Goal: Transaction & Acquisition: Purchase product/service

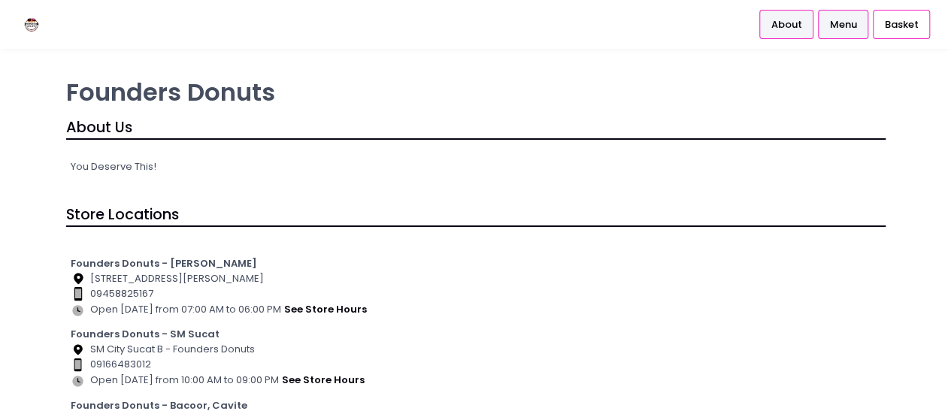
click at [848, 22] on span "Menu" at bounding box center [842, 24] width 27 height 15
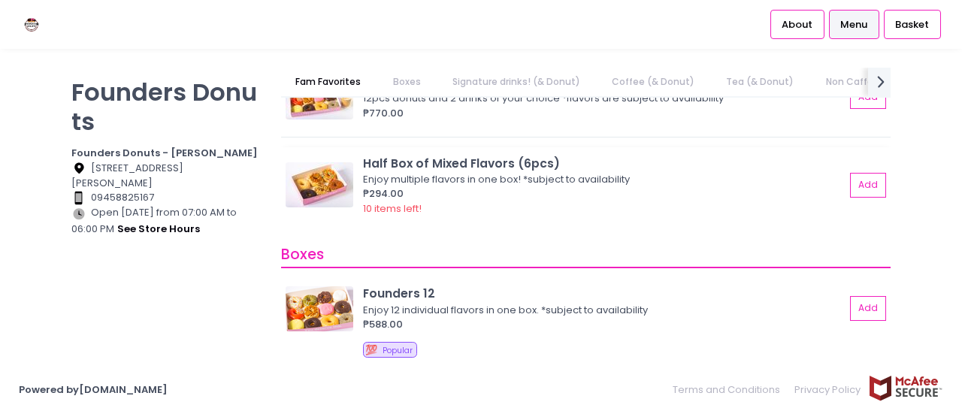
scroll to position [141, 0]
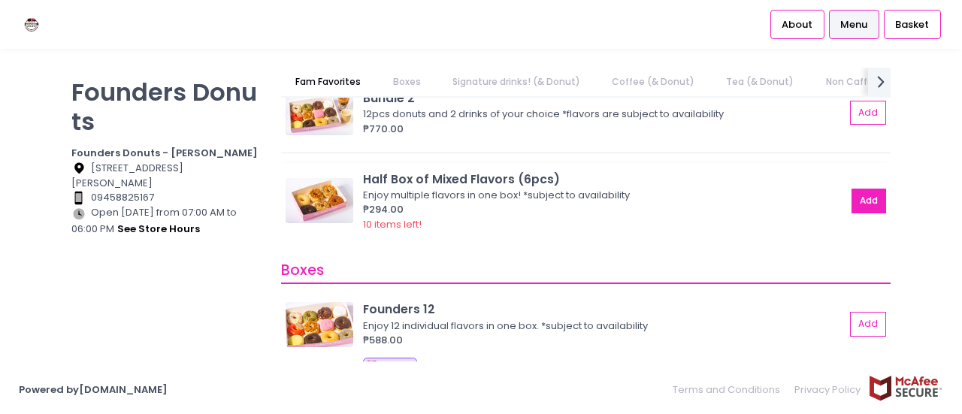
click at [854, 206] on button "Add" at bounding box center [868, 201] width 35 height 25
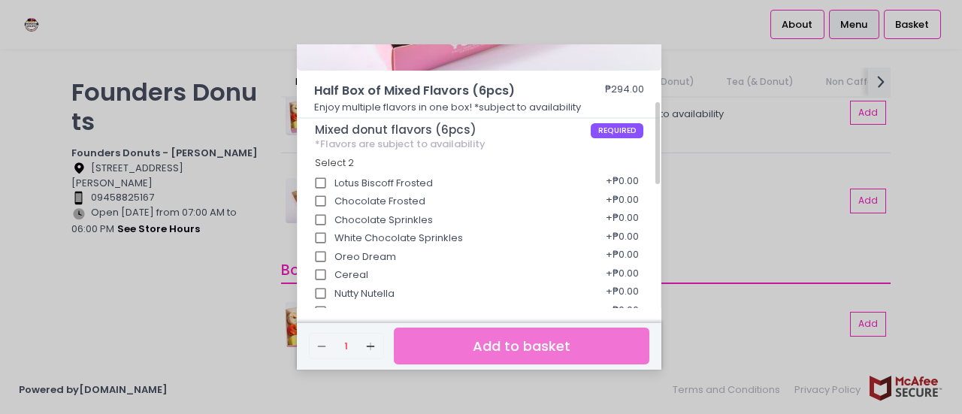
scroll to position [182, 0]
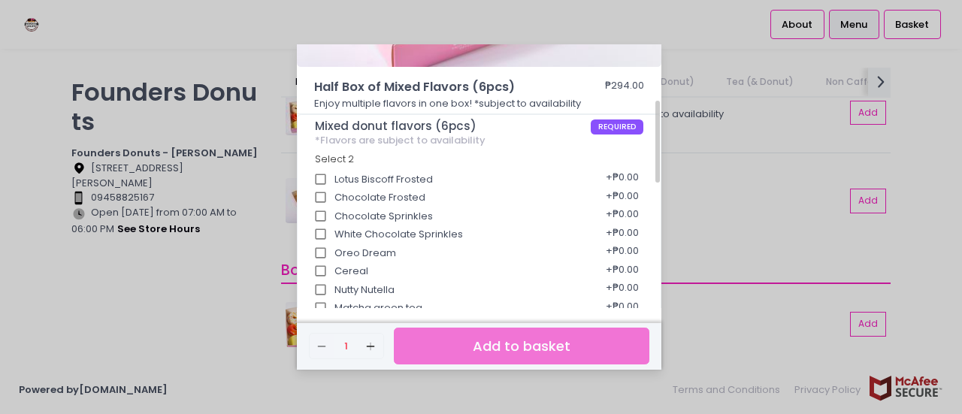
click at [323, 177] on input "Lotus Biscoff Frosted" at bounding box center [321, 179] width 29 height 29
checkbox input "true"
click at [319, 195] on input "Chocolate Frosted" at bounding box center [321, 196] width 29 height 29
checkbox input "true"
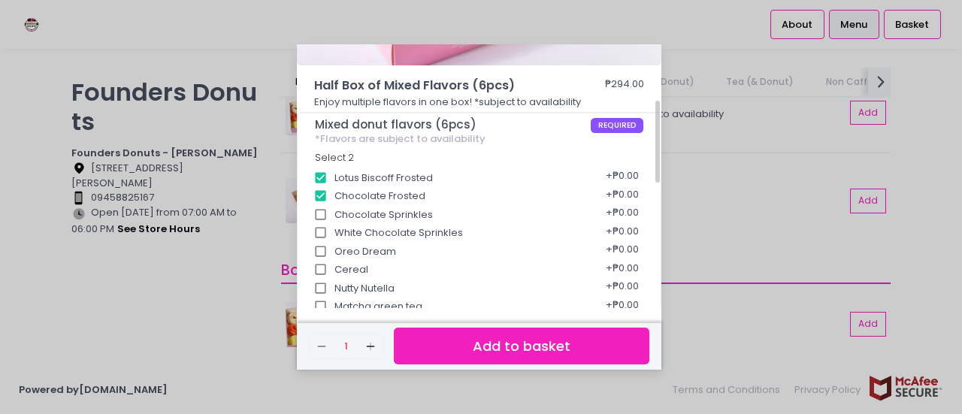
click at [319, 177] on input "Lotus Biscoff Frosted" at bounding box center [321, 178] width 29 height 29
checkbox input "false"
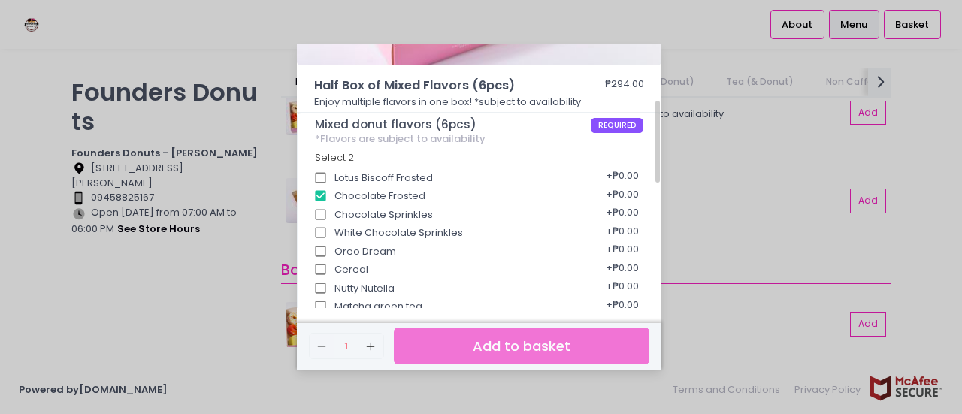
click at [320, 196] on input "Chocolate Frosted" at bounding box center [321, 196] width 29 height 29
checkbox input "false"
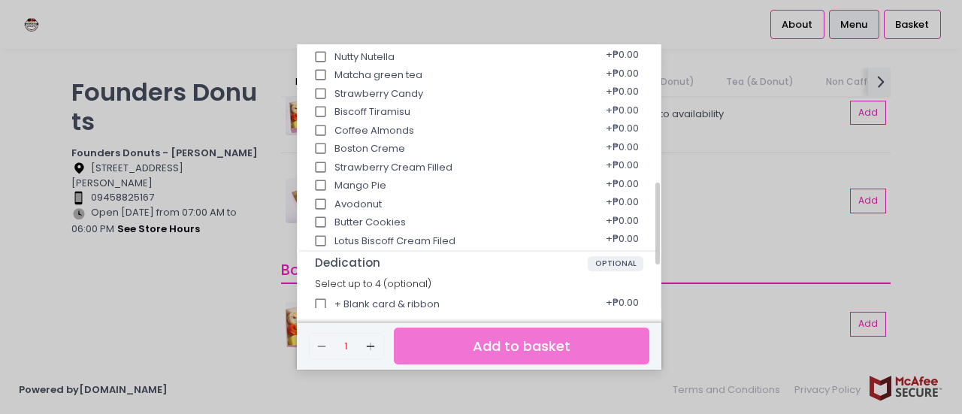
scroll to position [422, 0]
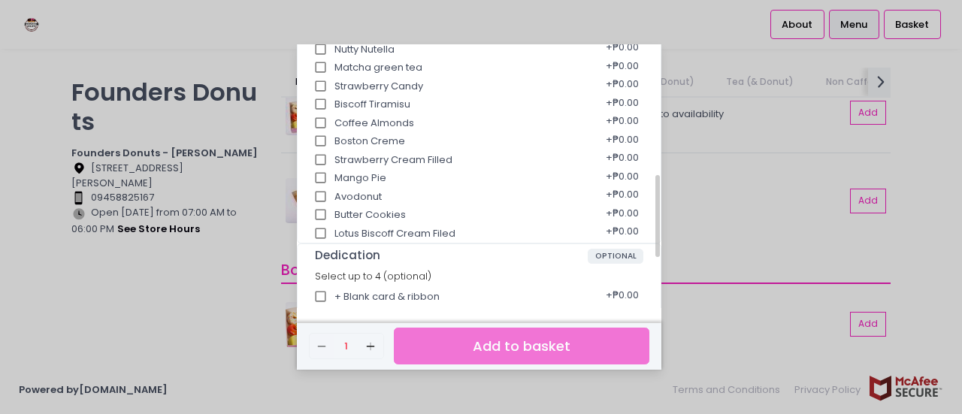
click at [319, 237] on input "Lotus Biscoff Cream Filed" at bounding box center [321, 233] width 29 height 29
checkbox input "true"
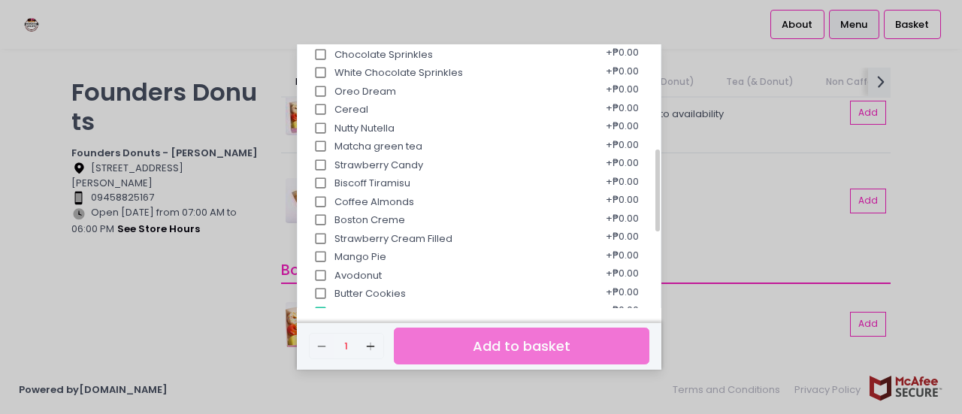
scroll to position [343, 0]
click at [322, 149] on input "Matcha green tea" at bounding box center [321, 147] width 29 height 29
checkbox input "true"
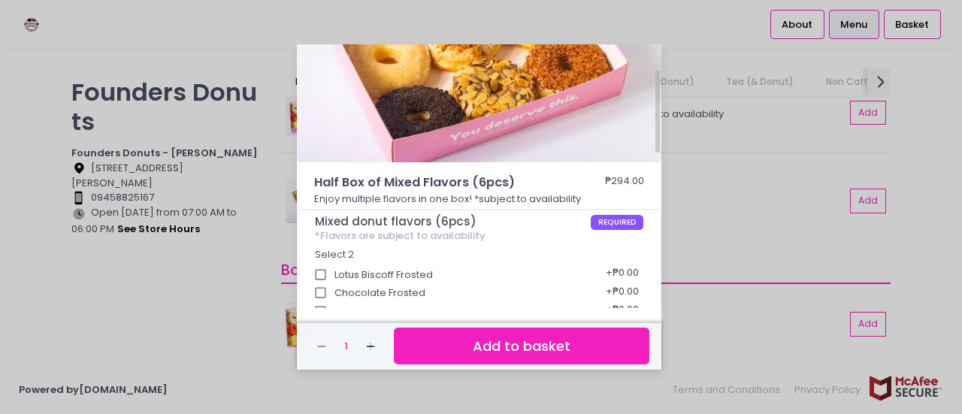
scroll to position [86, 0]
click at [463, 346] on button "Add to basket" at bounding box center [521, 346] width 255 height 37
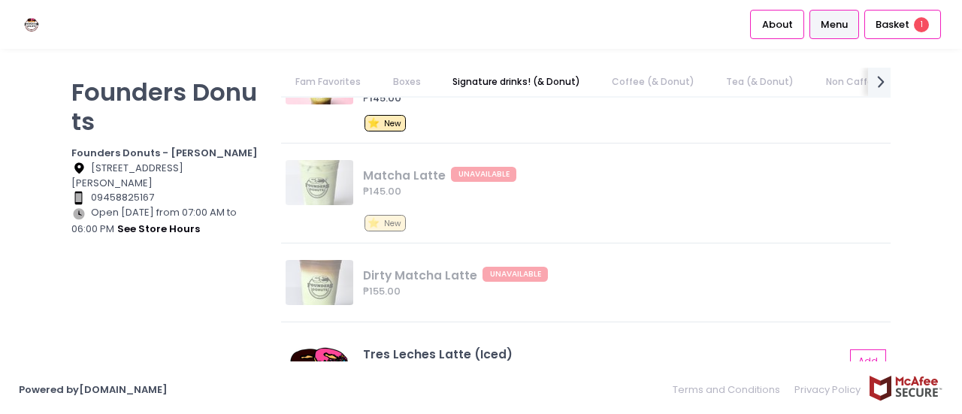
scroll to position [1034, 0]
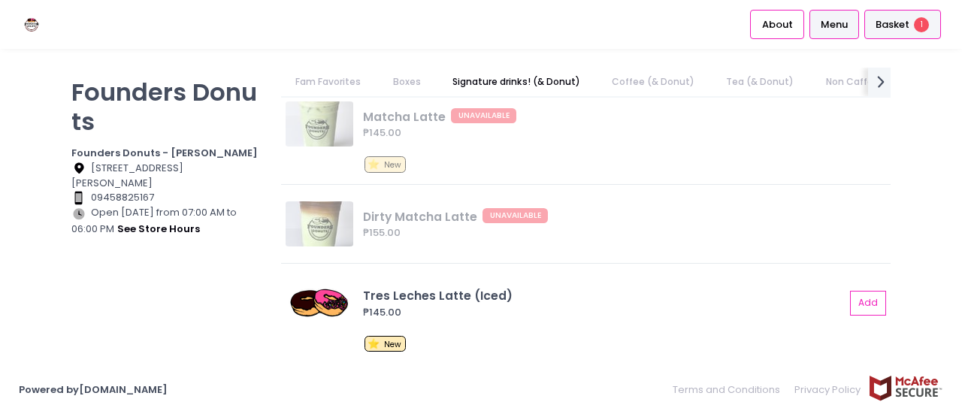
click at [887, 31] on span "Basket" at bounding box center [892, 24] width 34 height 15
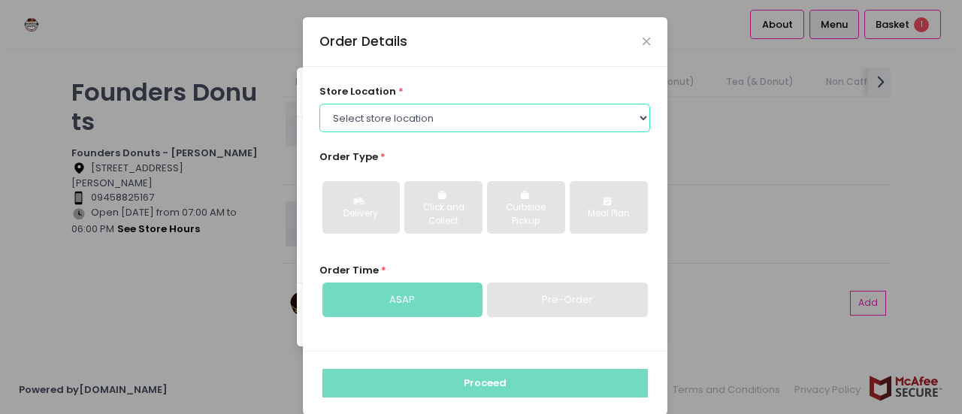
click at [415, 123] on select "Select store location Founders Donuts - [PERSON_NAME] Founders Donuts - SM Suca…" at bounding box center [484, 118] width 331 height 29
select select "689c264487264eb5d46cb708"
click at [319, 104] on select "Select store location Founders Donuts - [PERSON_NAME] Founders Donuts - SM Suca…" at bounding box center [484, 118] width 331 height 29
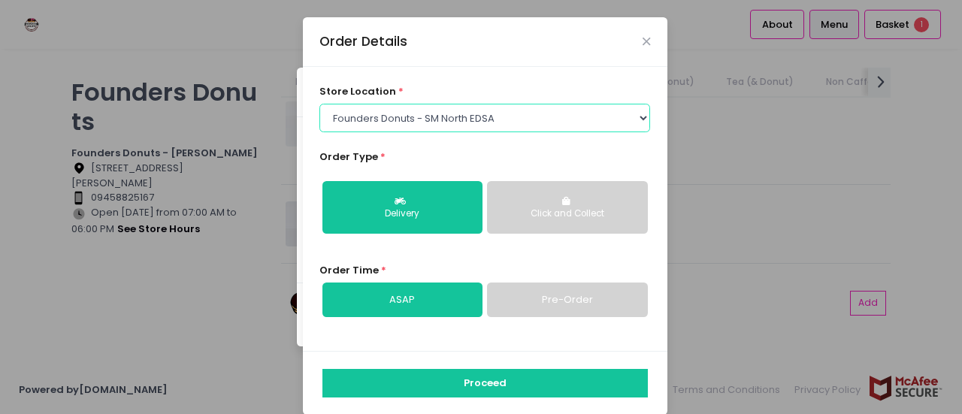
scroll to position [17, 0]
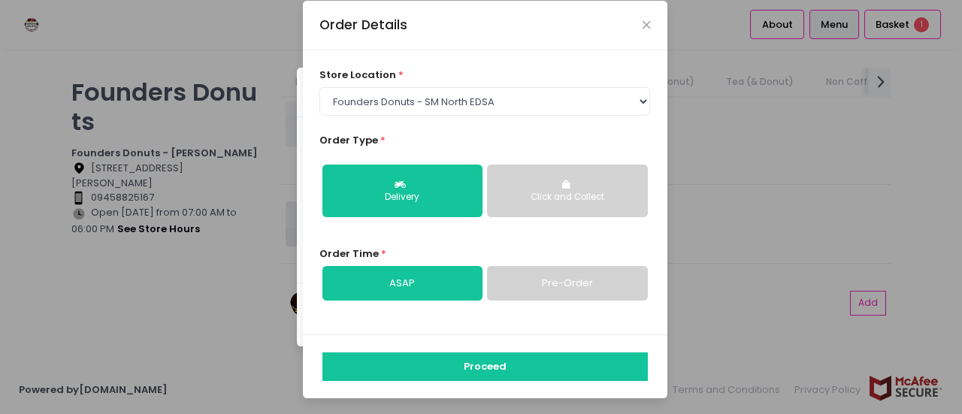
click at [585, 183] on button "Click and Collect" at bounding box center [567, 191] width 160 height 53
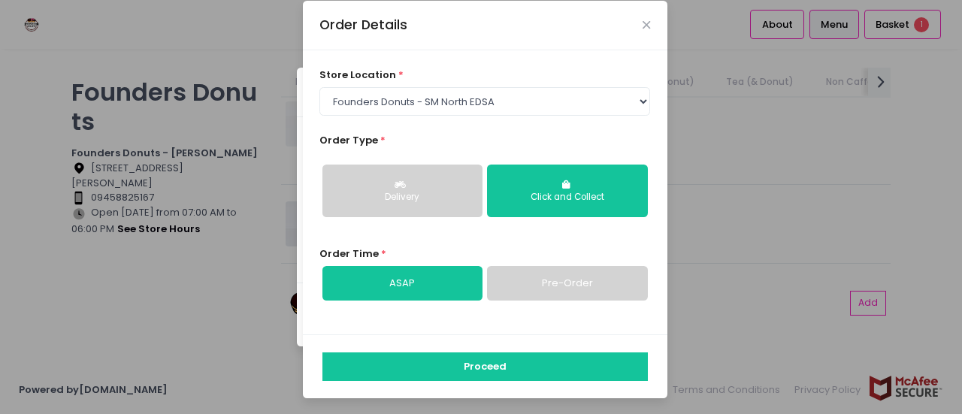
click at [426, 183] on button "Delivery" at bounding box center [402, 191] width 160 height 53
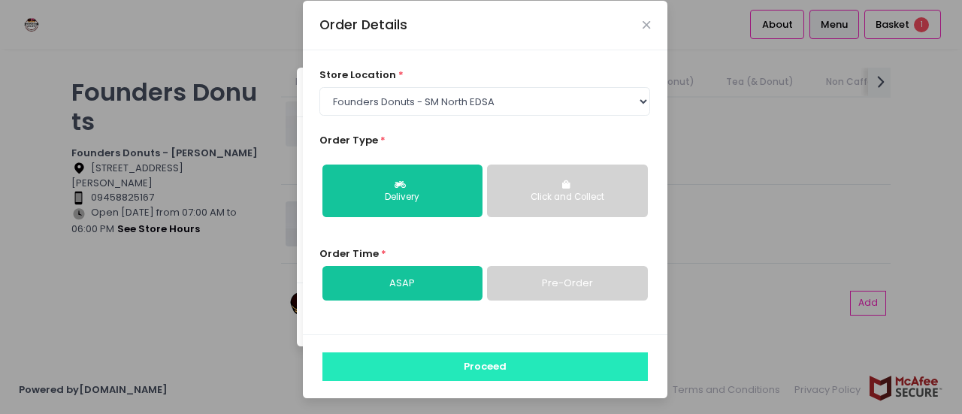
click at [330, 366] on button "Proceed" at bounding box center [484, 366] width 325 height 29
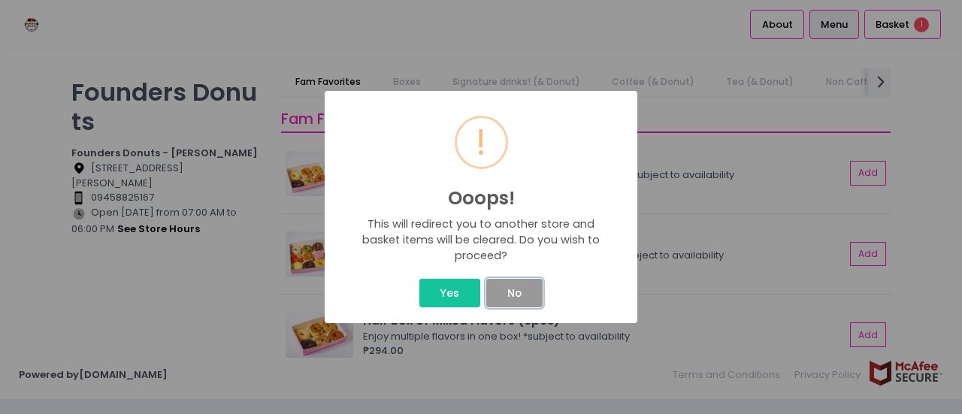
click at [520, 291] on button "No" at bounding box center [514, 293] width 56 height 29
